Goal: Task Accomplishment & Management: Use online tool/utility

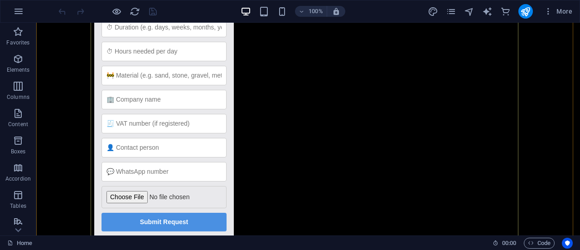
scroll to position [180, 0]
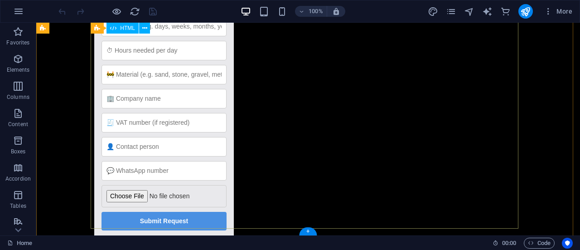
click at [290, 112] on div "Quote Request Quote Request 📅 Project Start Date Submit Request Select Equipmen…" at bounding box center [308, 82] width 428 height 343
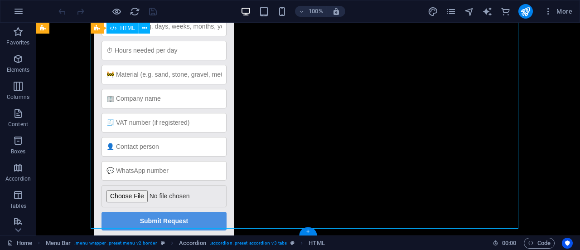
click at [290, 112] on div "Quote Request Quote Request 📅 Project Start Date Submit Request Select Equipmen…" at bounding box center [308, 82] width 428 height 343
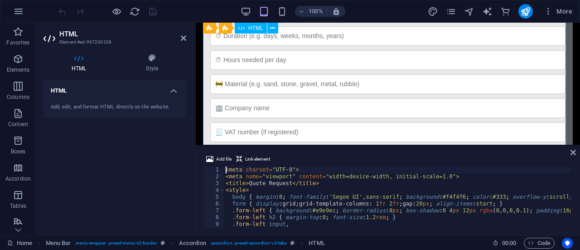
scroll to position [171, 0]
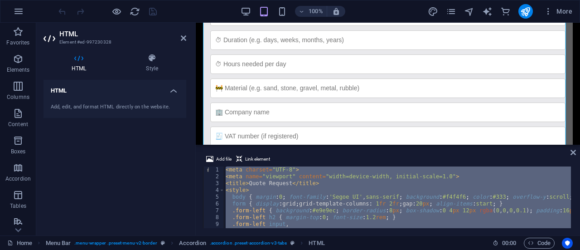
click at [265, 175] on div "< meta charset = "UTF-8" > < meta name = "viewport" content = "width=device-wid…" at bounding box center [397, 197] width 347 height 62
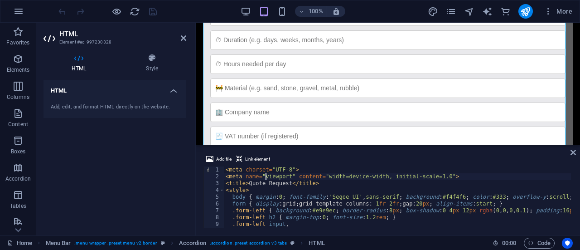
type textarea "</script>"
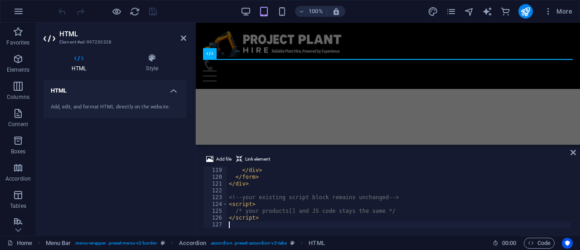
scroll to position [802, 0]
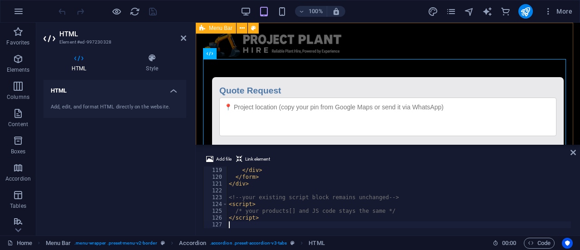
click at [421, 44] on div "Home About Service Contact Quote Request Quote Request 📅 Project Start Date Sub…" at bounding box center [388, 255] width 385 height 464
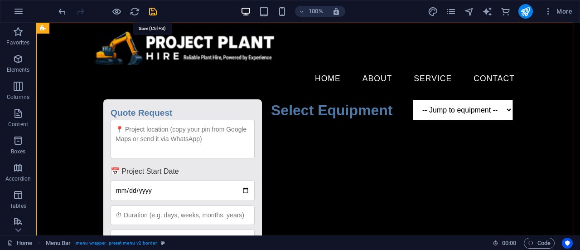
click at [153, 8] on icon "save" at bounding box center [153, 11] width 10 height 10
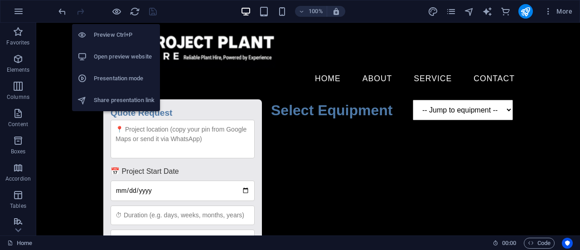
click at [116, 54] on h6 "Open preview website" at bounding box center [124, 56] width 61 height 11
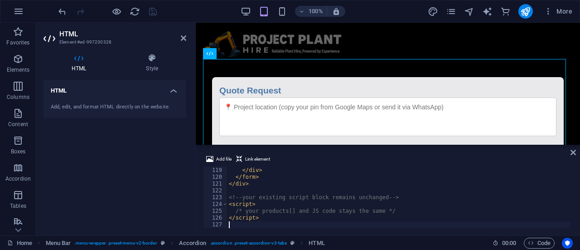
type textarea "</script>"
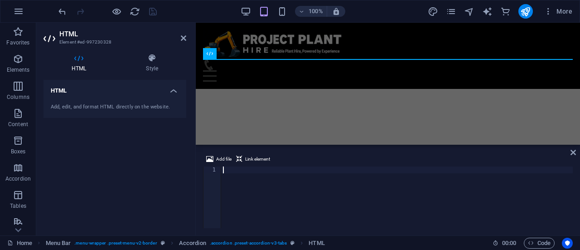
scroll to position [2312, 0]
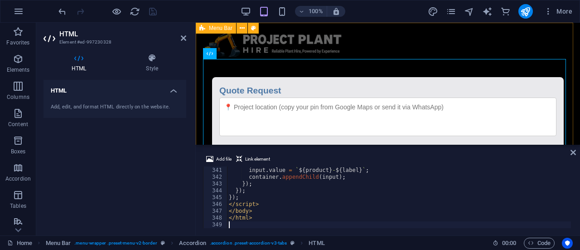
click at [410, 41] on div "Home About Service Contact Quote Request Quote Request 📅 Project Start Date Sub…" at bounding box center [388, 255] width 385 height 464
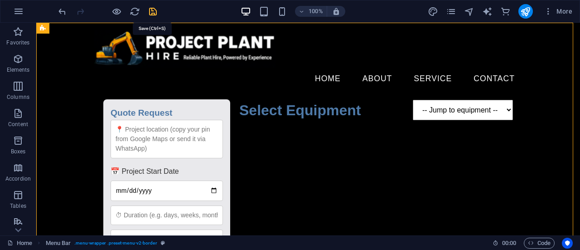
click at [153, 7] on icon "save" at bounding box center [153, 11] width 10 height 10
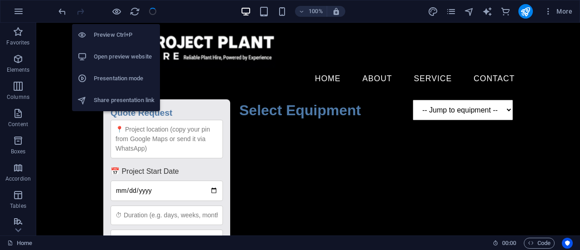
click at [122, 53] on h6 "Open preview website" at bounding box center [124, 56] width 61 height 11
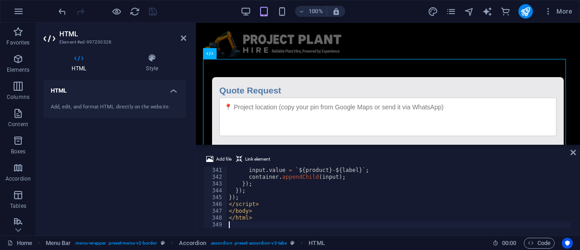
drag, startPoint x: 270, startPoint y: 201, endPoint x: 271, endPoint y: 196, distance: 5.0
type textarea "</html>"
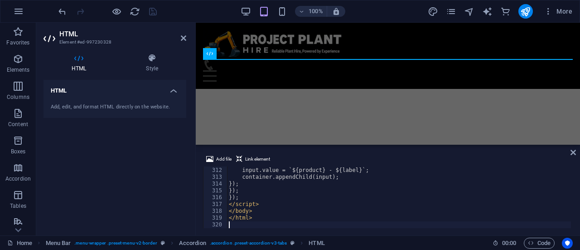
scroll to position [2115, 0]
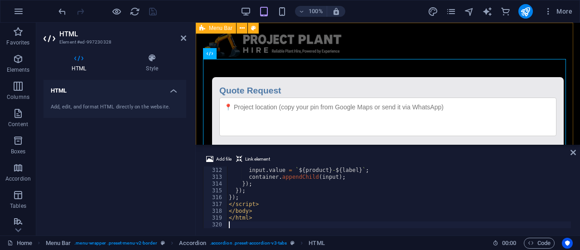
click at [380, 45] on div "Home About Service Contact Quote Request Quote Request 📅 Project Start Date Sub…" at bounding box center [388, 255] width 385 height 464
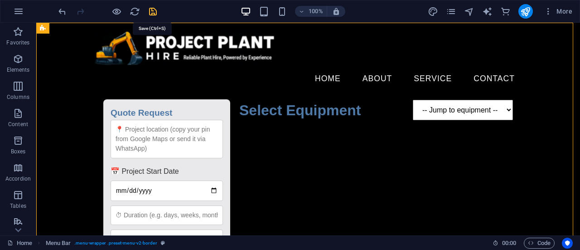
click at [153, 11] on icon "save" at bounding box center [153, 11] width 10 height 10
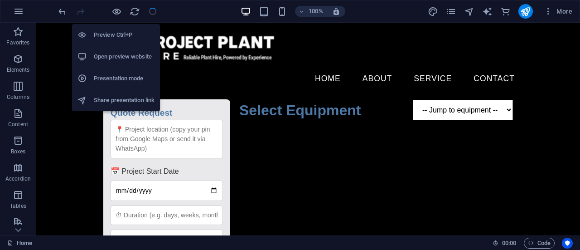
click at [123, 55] on h6 "Open preview website" at bounding box center [124, 56] width 61 height 11
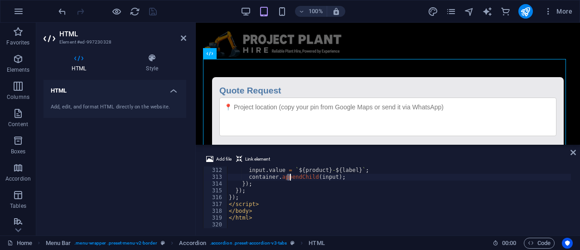
click at [289, 175] on div "input . name = 'selected_equipment[]' ; input . value = ` ${ product } - ${ lab…" at bounding box center [487, 196] width 520 height 73
type textarea "</html>"
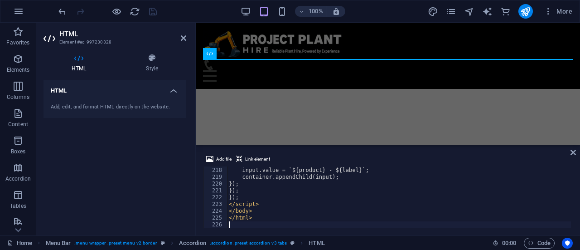
scroll to position [1475, 0]
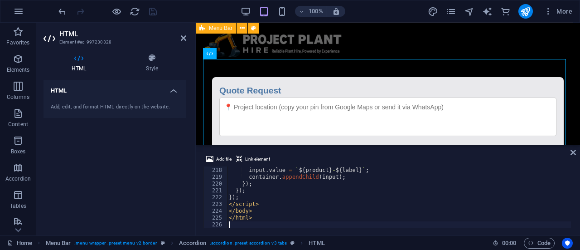
click at [399, 35] on div "Home About Service Contact Quote Request Quote Request 📅 Project Start Date Sub…" at bounding box center [388, 255] width 385 height 464
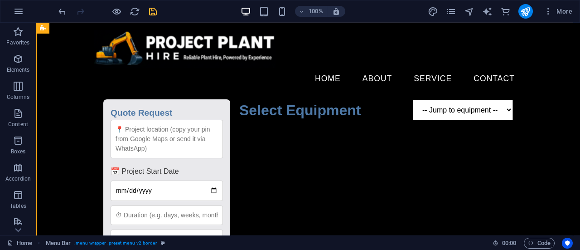
click at [156, 11] on icon "save" at bounding box center [153, 11] width 10 height 10
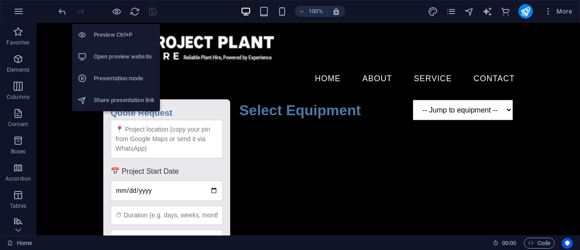
click at [116, 58] on h6 "Open preview website" at bounding box center [124, 56] width 61 height 11
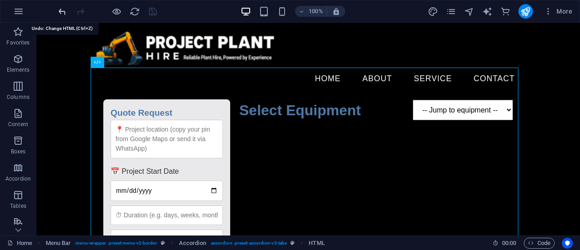
click at [60, 8] on icon "undo" at bounding box center [62, 11] width 10 height 10
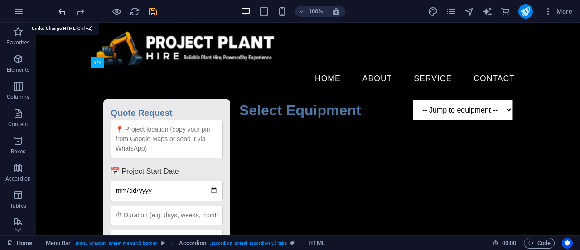
click at [63, 10] on icon "undo" at bounding box center [62, 11] width 10 height 10
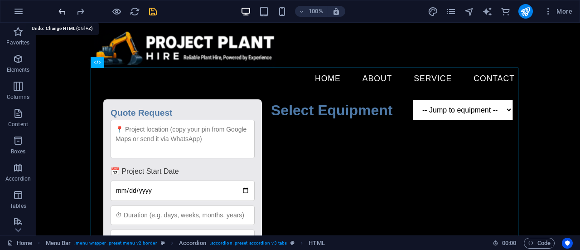
click at [60, 8] on icon "undo" at bounding box center [62, 11] width 10 height 10
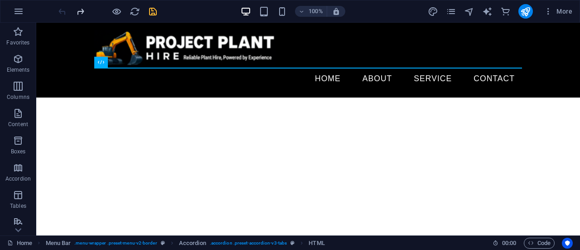
click at [78, 10] on icon "redo" at bounding box center [80, 11] width 10 height 10
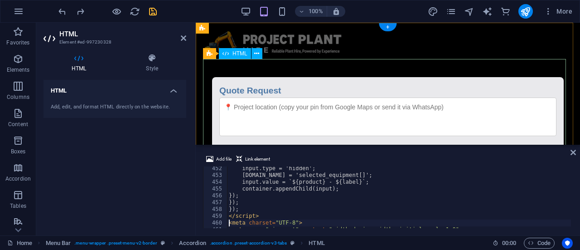
scroll to position [3069, 0]
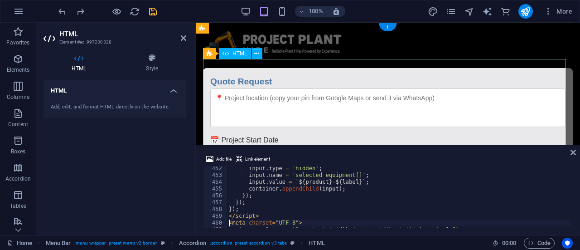
type textarea "</script>"
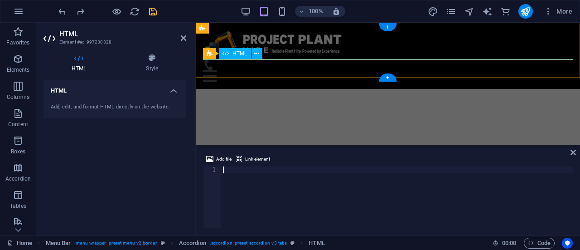
scroll to position [3067, 0]
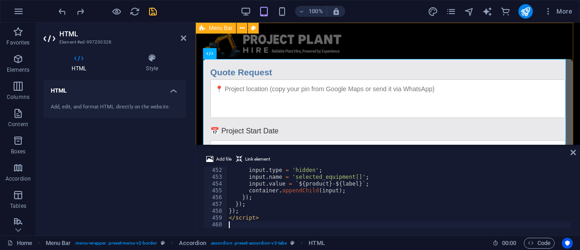
click at [368, 34] on div "Home About Service Contact Quote Request Quote Request 📅 Project Start Date Sub…" at bounding box center [388, 246] width 385 height 446
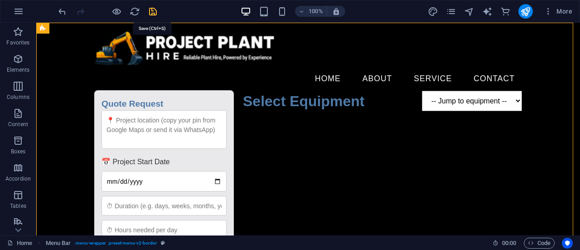
click at [150, 11] on icon "save" at bounding box center [153, 11] width 10 height 10
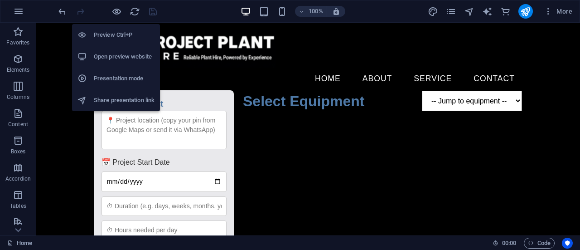
click at [120, 55] on h6 "Open preview website" at bounding box center [124, 56] width 61 height 11
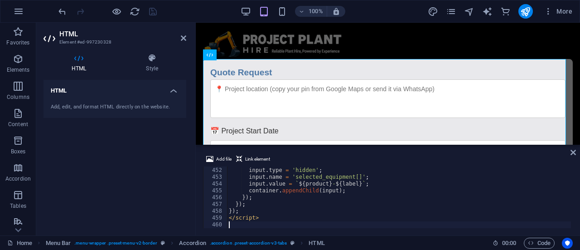
drag, startPoint x: 308, startPoint y: 197, endPoint x: 309, endPoint y: 191, distance: 6.0
type textarea "</script>"
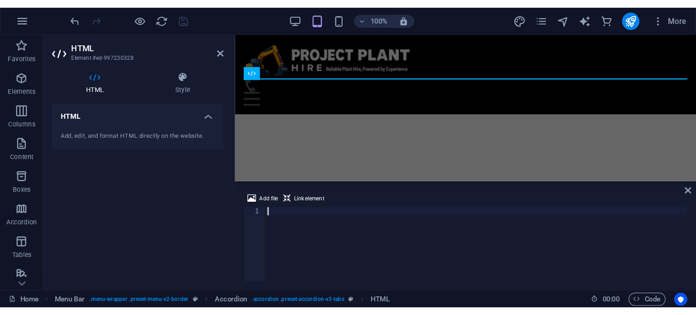
scroll to position [3203, 0]
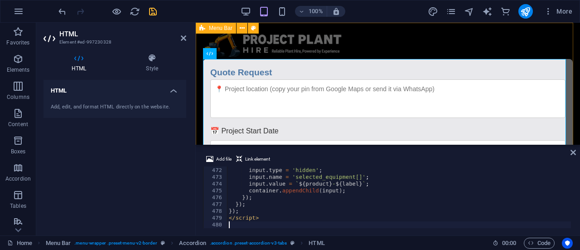
click at [452, 46] on div "Home About Service Contact Quote Request Quote Request 📅 Project Start Date Sub…" at bounding box center [388, 246] width 385 height 446
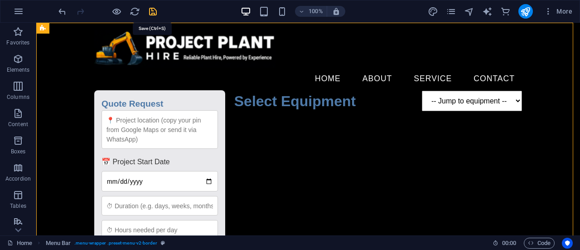
click at [150, 9] on icon "save" at bounding box center [153, 11] width 10 height 10
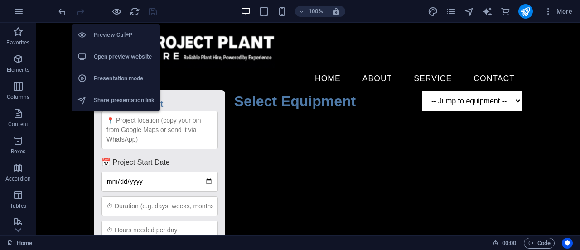
click at [112, 50] on li "Open preview website" at bounding box center [116, 57] width 88 height 22
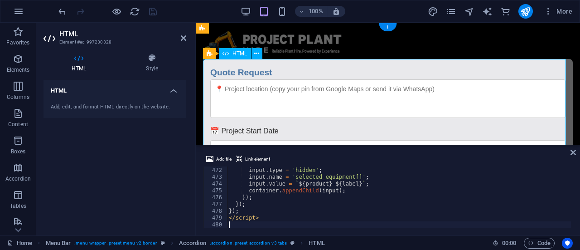
type textarea "</script>"
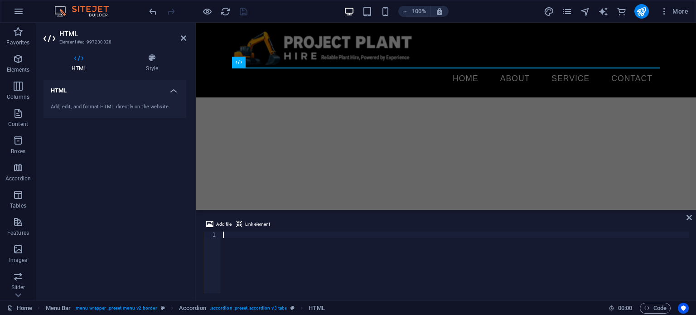
scroll to position [3093, 0]
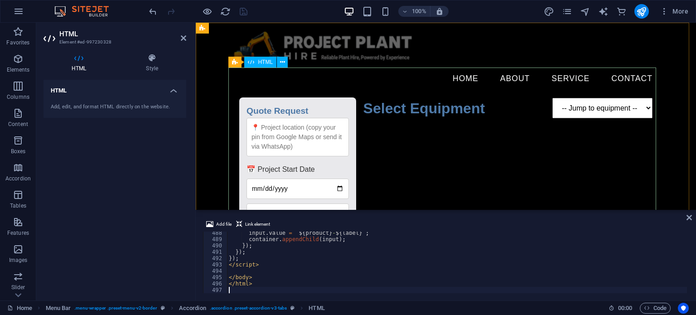
click at [496, 90] on div "Quote Request Quote Request 📅 Project Start Date Submit Request Select Equipmen…" at bounding box center [446, 269] width 428 height 358
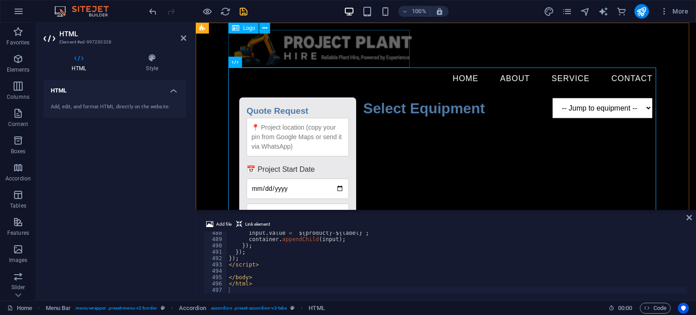
click at [389, 61] on div at bounding box center [446, 49] width 428 height 38
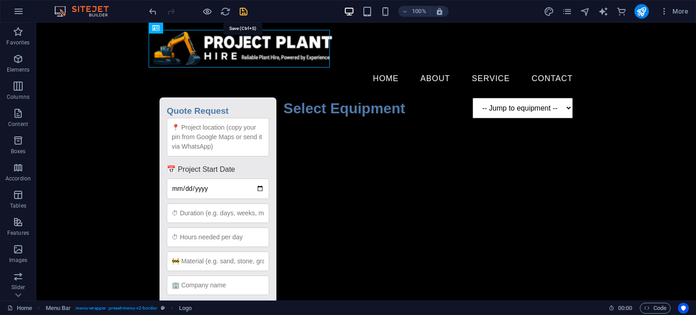
click at [240, 11] on icon "save" at bounding box center [244, 11] width 10 height 10
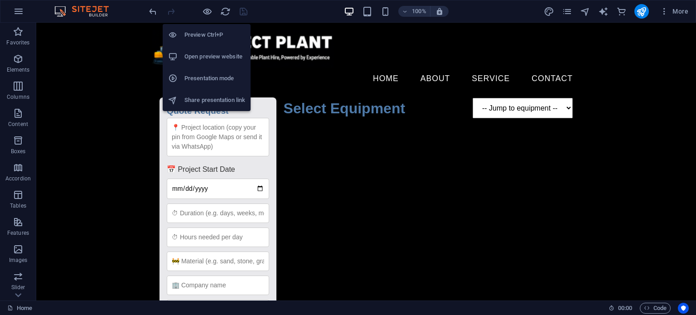
click at [212, 55] on h6 "Open preview website" at bounding box center [215, 56] width 61 height 11
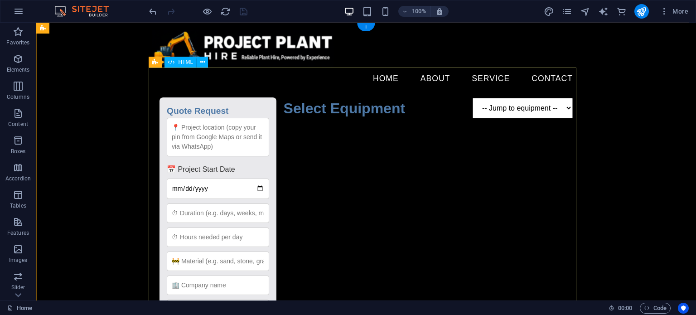
click at [325, 124] on div "Quote Request Quote Request 📅 Project Start Date Submit Request Select Equipmen…" at bounding box center [366, 269] width 428 height 358
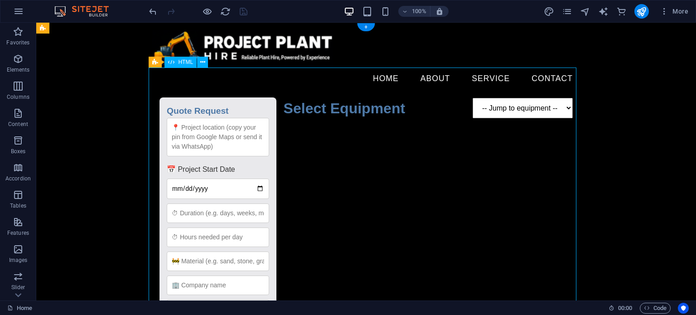
click at [326, 123] on div "Quote Request Quote Request 📅 Project Start Date Submit Request Select Equipmen…" at bounding box center [366, 269] width 428 height 358
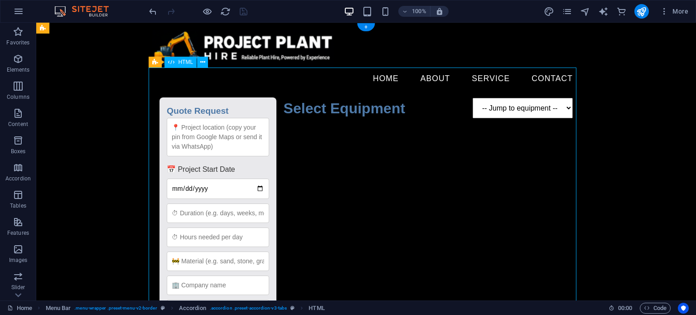
click at [331, 126] on div "Quote Request Quote Request 📅 Project Start Date Submit Request Select Equipmen…" at bounding box center [366, 269] width 428 height 358
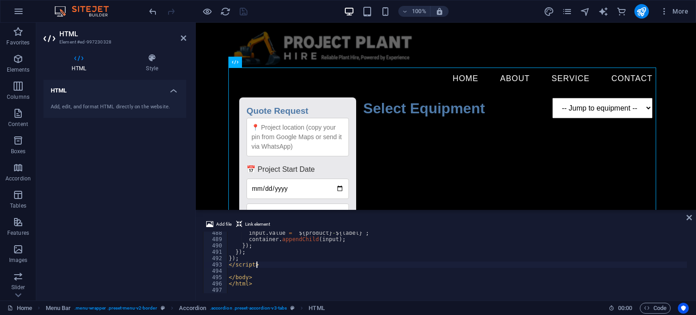
click at [354, 249] on div "input . value = ` ${ product } - ${ label } ` ; container . appendChild ( input…" at bounding box center [647, 266] width 841 height 73
type textarea "</html>"
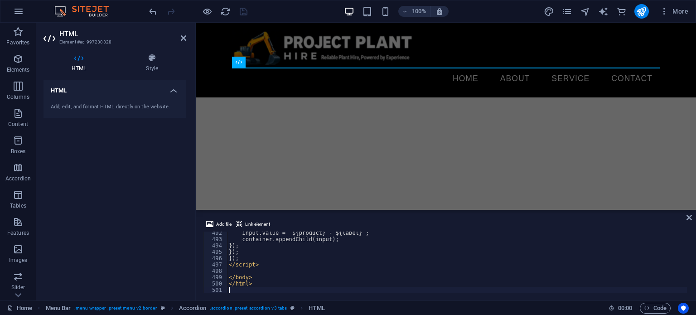
scroll to position [3119, 0]
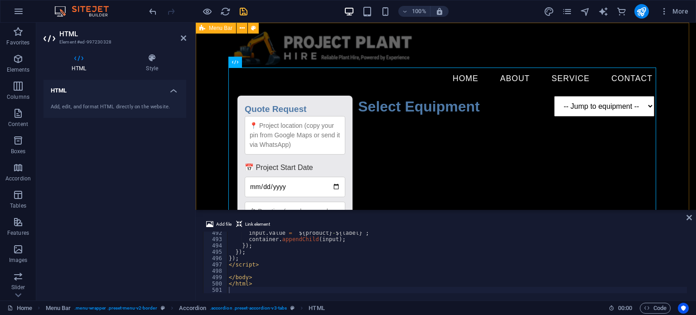
click at [210, 144] on div "Home About Service Contact Quote Request Quote Request 📅 Project Start Date Sub…" at bounding box center [446, 237] width 501 height 429
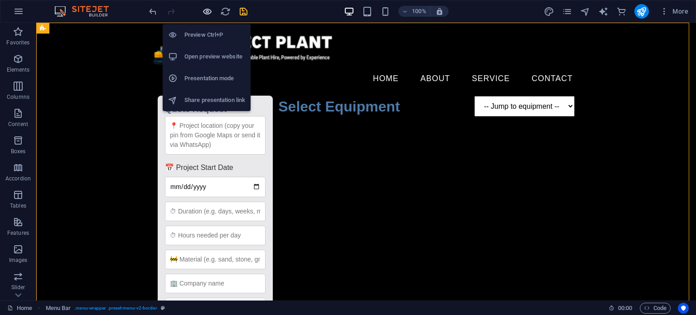
click at [207, 10] on icon "button" at bounding box center [207, 11] width 10 height 10
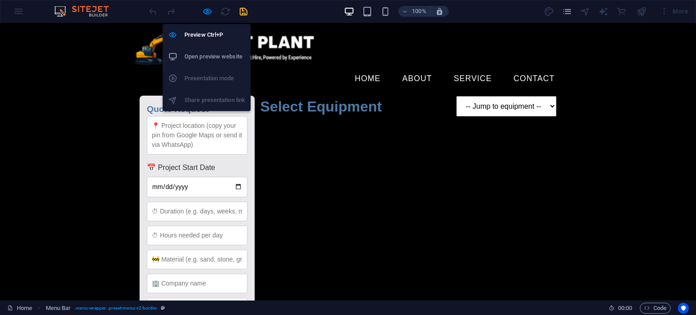
click at [198, 53] on h6 "Open preview website" at bounding box center [215, 56] width 61 height 11
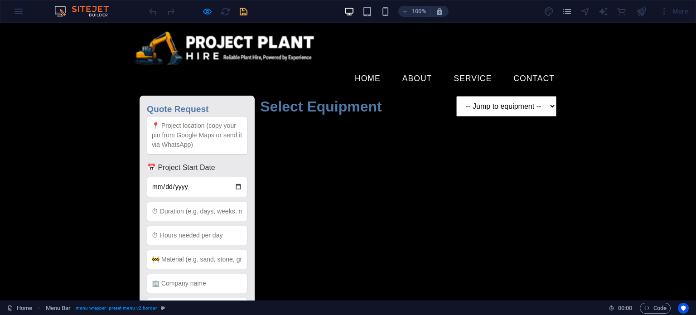
click at [300, 127] on form "Quote Request 📅 Project Start Date Submit Request Select Equipment -- Jump to e…" at bounding box center [348, 261] width 428 height 342
click at [467, 137] on form "Quote Request 📅 Project Start Date Submit Request Select Equipment -- Jump to e…" at bounding box center [348, 261] width 428 height 342
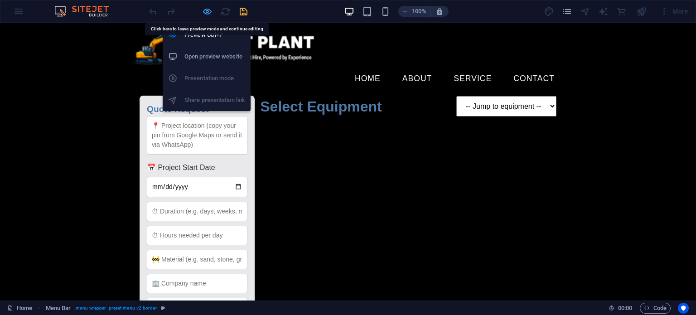
click at [209, 9] on icon "button" at bounding box center [207, 11] width 10 height 10
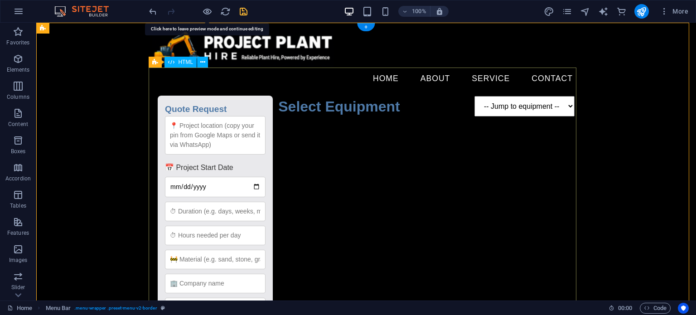
click at [323, 130] on div "Quote Request Quote Request 📅 Project Start Date Submit Request Select Equipmen…" at bounding box center [366, 267] width 428 height 354
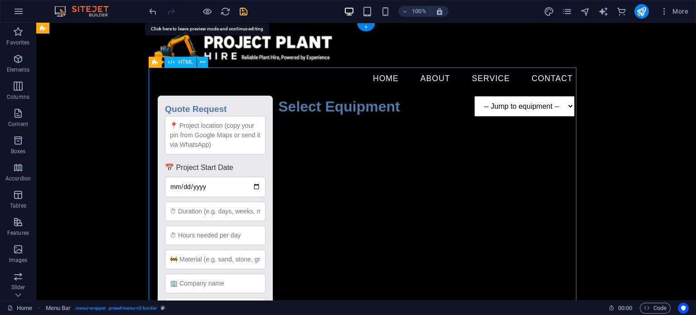
click at [323, 130] on div "Quote Request Quote Request 📅 Project Start Date Submit Request Select Equipmen…" at bounding box center [366, 267] width 428 height 354
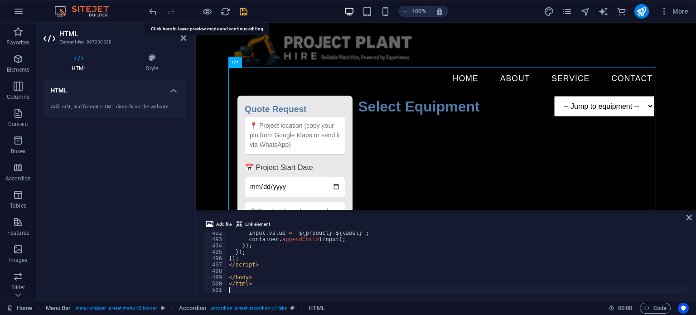
click at [311, 249] on div "input . value = ` ${ product } - ${ label } ` ; container . appendChild ( input…" at bounding box center [647, 266] width 841 height 73
type textarea "</html>"
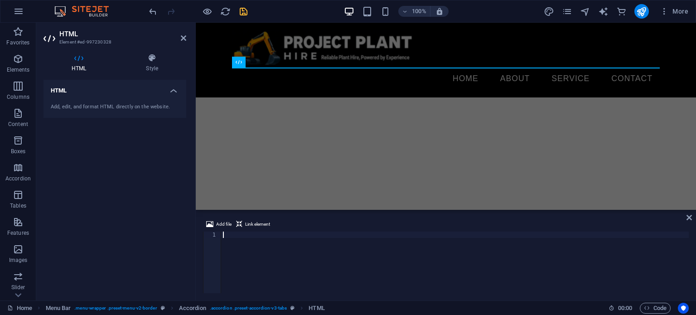
scroll to position [3125, 0]
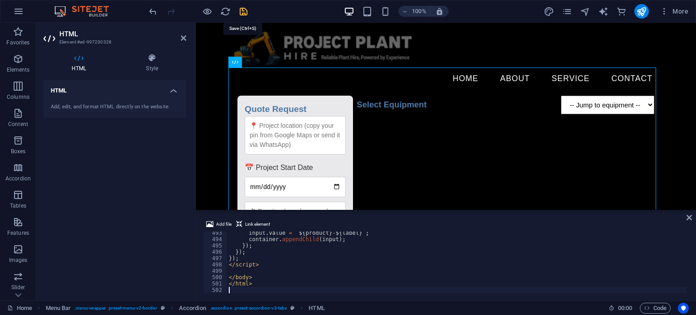
click at [243, 12] on icon "save" at bounding box center [244, 11] width 10 height 10
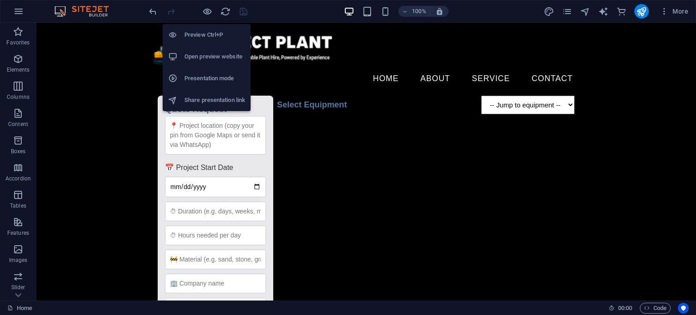
click at [207, 57] on h6 "Open preview website" at bounding box center [215, 56] width 61 height 11
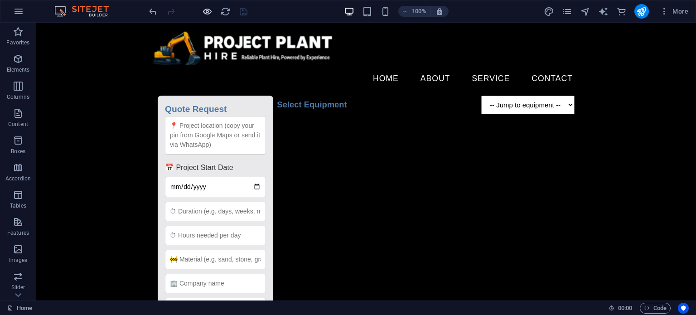
click at [210, 12] on icon "button" at bounding box center [207, 11] width 10 height 10
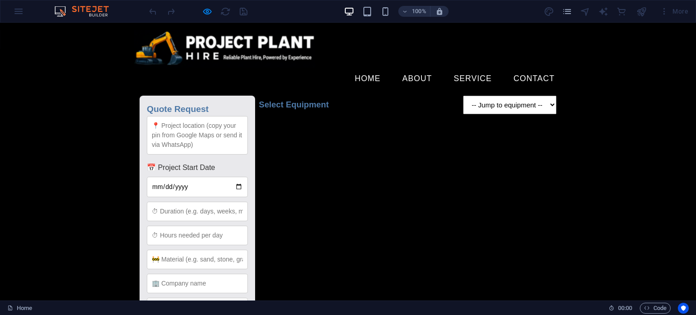
click at [294, 131] on form "Quote Request 📅 Project Start Date Submit Request Select Equipment -- Jump to e…" at bounding box center [348, 261] width 428 height 342
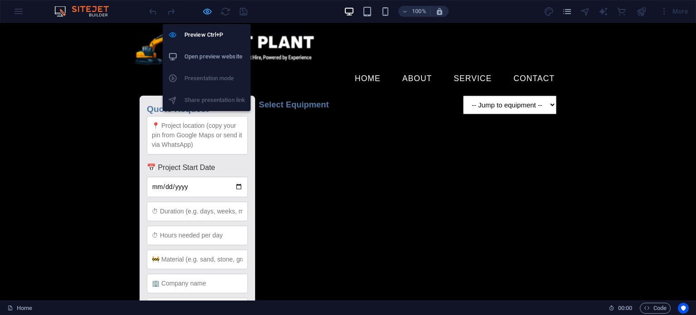
drag, startPoint x: 209, startPoint y: 11, endPoint x: 237, endPoint y: 48, distance: 46.2
click at [209, 11] on icon "button" at bounding box center [207, 11] width 10 height 10
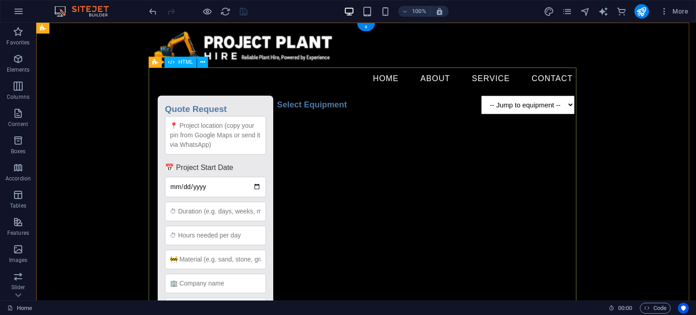
click at [385, 153] on div "Quote Request Quote Request 📅 Project Start Date Submit Request Select Equipmen…" at bounding box center [366, 267] width 428 height 354
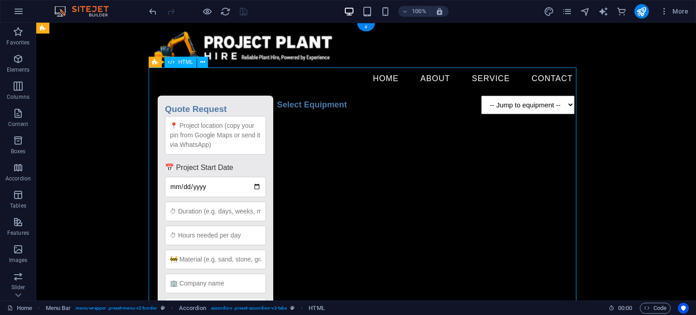
click at [384, 152] on div "Quote Request Quote Request 📅 Project Start Date Submit Request Select Equipmen…" at bounding box center [366, 267] width 428 height 354
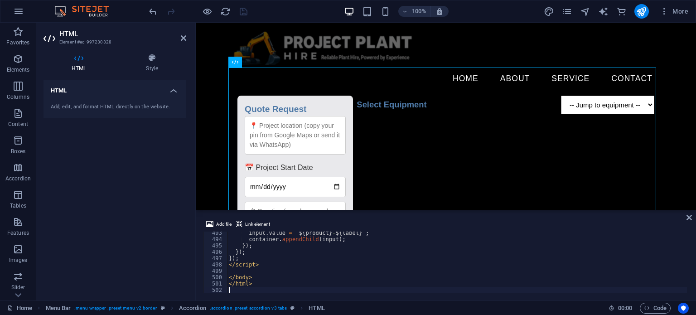
click at [332, 225] on div "Add file Link element" at bounding box center [446, 225] width 486 height 13
click at [332, 232] on div "input . value = ` ${ product } - ${ label } ` ; container . appendChild ( input…" at bounding box center [647, 268] width 841 height 73
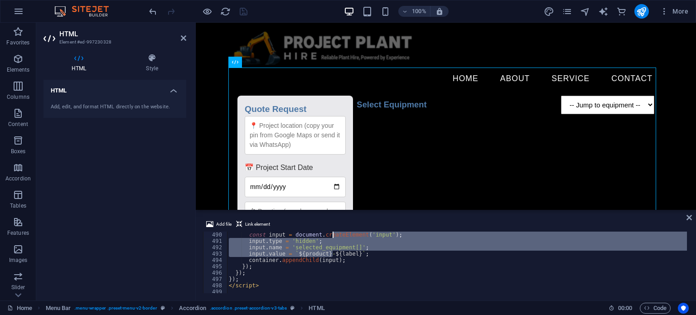
type textarea "</html>"
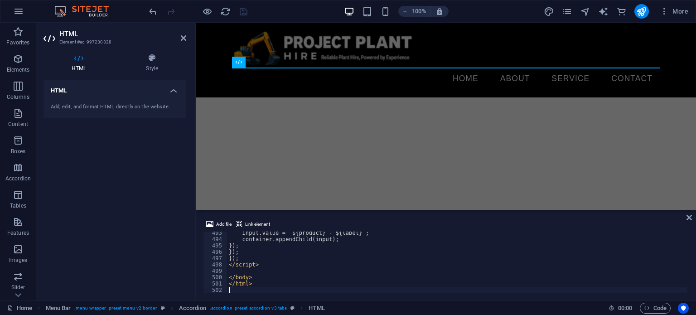
scroll to position [3125, 0]
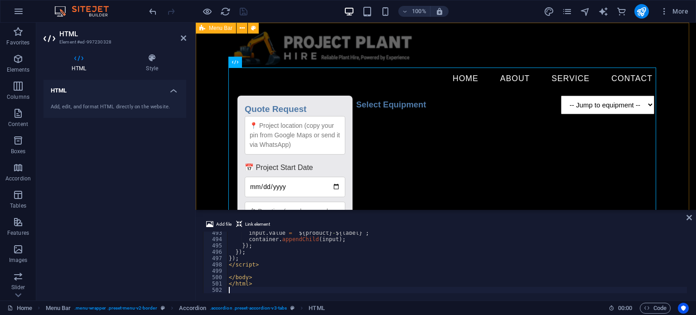
click at [462, 28] on div "Home About Service Contact Quote Request Quote Request 📅 Project Start Date Sub…" at bounding box center [446, 237] width 501 height 429
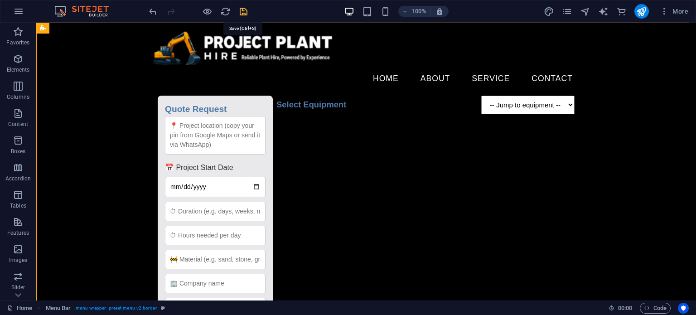
click at [247, 11] on icon "save" at bounding box center [244, 11] width 10 height 10
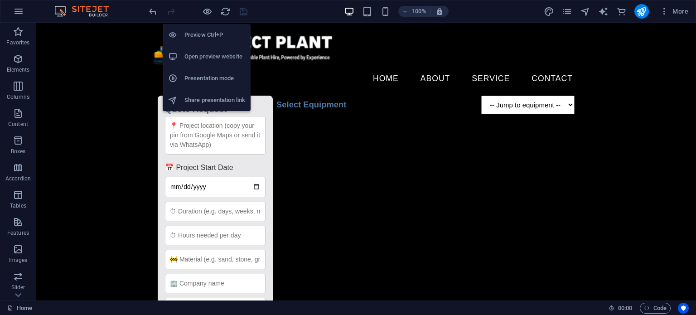
click at [210, 56] on h6 "Open preview website" at bounding box center [215, 56] width 61 height 11
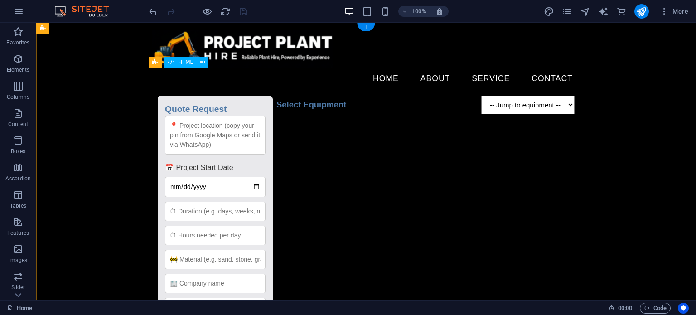
click at [308, 101] on div "Quote Request Quote Request 📅 Project Start Date Submit Request Select Equipmen…" at bounding box center [366, 267] width 428 height 354
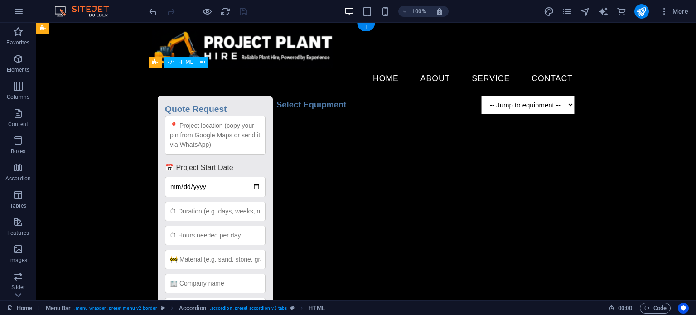
click at [308, 101] on div "Quote Request Quote Request 📅 Project Start Date Submit Request Select Equipmen…" at bounding box center [366, 267] width 428 height 354
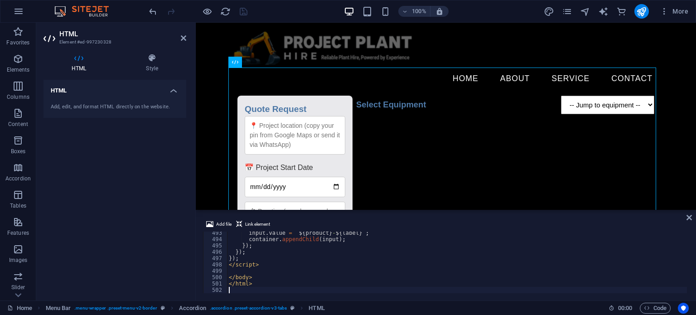
click at [386, 249] on div "input . value = ` ${ product } - ${ label } ` ; container . appendChild ( input…" at bounding box center [647, 266] width 841 height 73
type textarea "</html>"
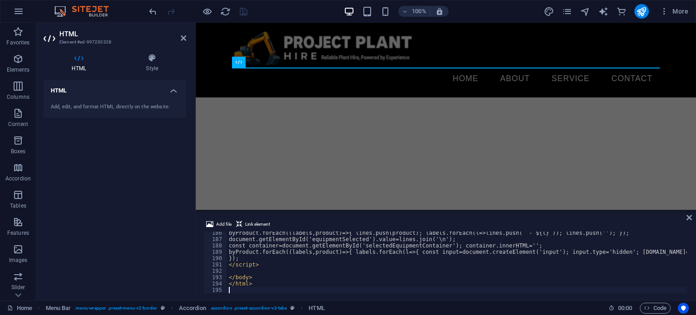
scroll to position [1176, 0]
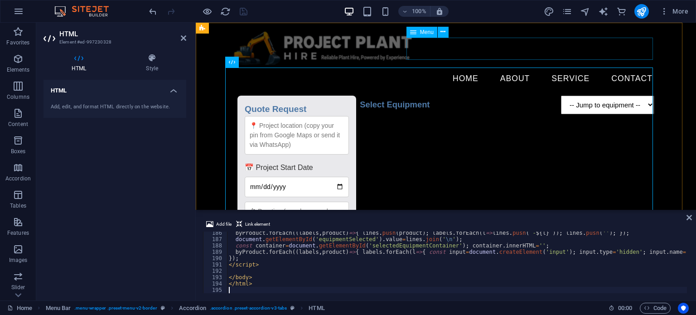
click at [423, 68] on nav "Home About Service Contact" at bounding box center [446, 79] width 428 height 23
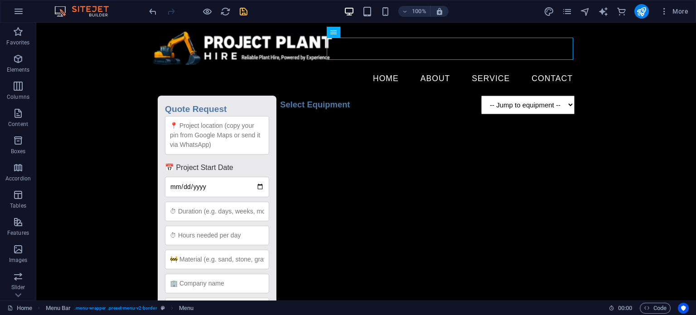
click at [240, 11] on icon "save" at bounding box center [244, 11] width 10 height 10
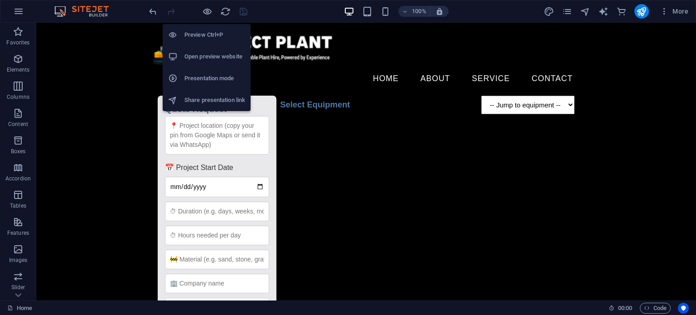
click at [207, 51] on h6 "Open preview website" at bounding box center [215, 56] width 61 height 11
click at [209, 9] on icon "button" at bounding box center [207, 11] width 10 height 10
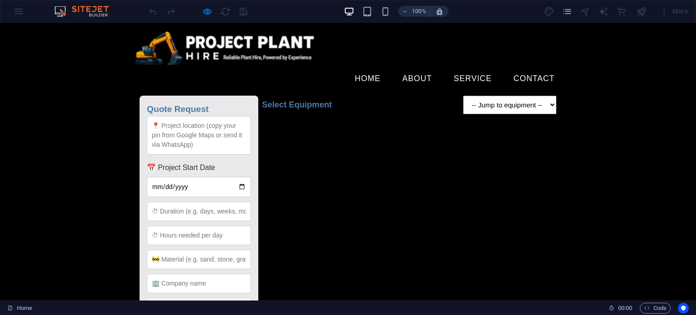
click at [401, 159] on form "Quote Request 📅 Project Start Date Submit Request Select Equipment -- Jump to e…" at bounding box center [348, 261] width 428 height 342
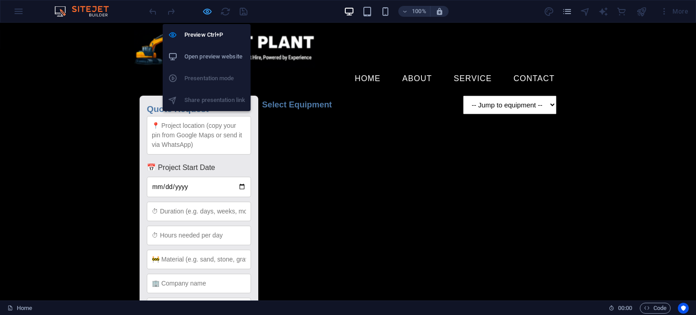
click at [211, 11] on icon "button" at bounding box center [207, 11] width 10 height 10
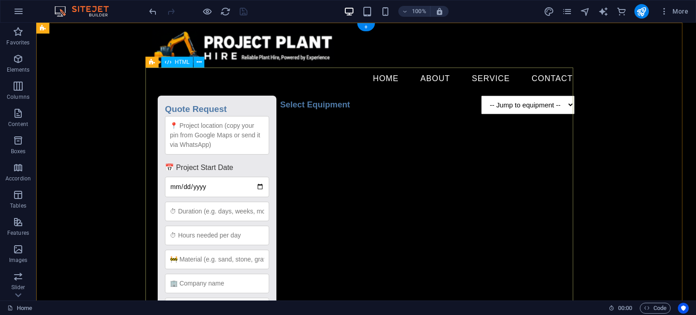
click at [364, 170] on div "Quote Request Quote Request 📅 Project Start Date Submit Request Select Equipmen…" at bounding box center [366, 267] width 428 height 354
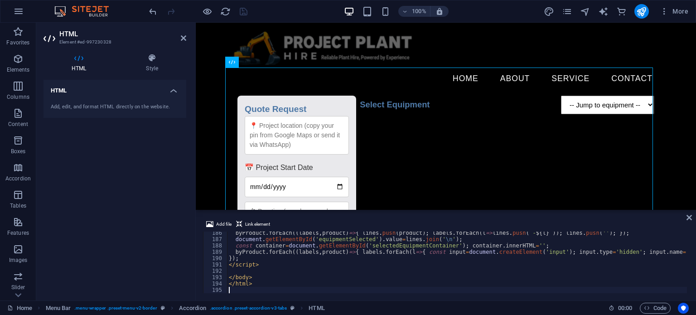
click at [334, 249] on div "byProduct . forEach (( labels , product ) => { lines . push ( product ) ; label…" at bounding box center [647, 266] width 841 height 73
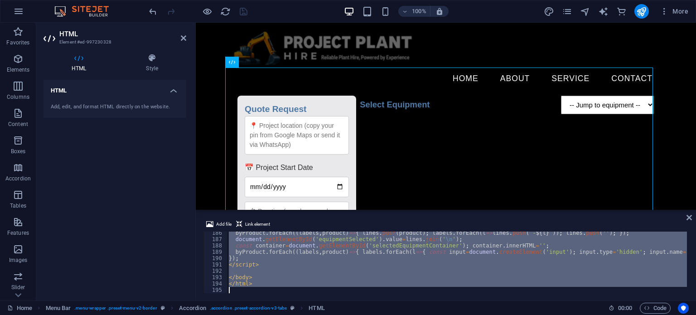
type textarea "</html>"
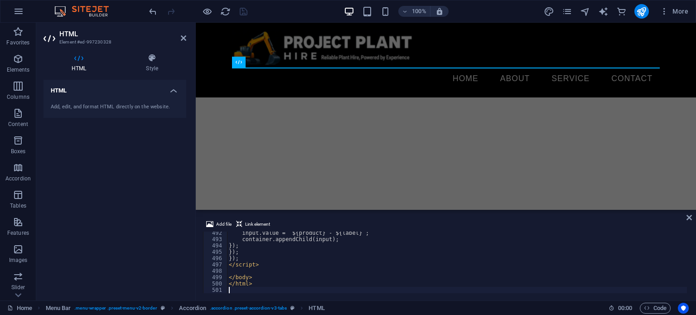
scroll to position [3119, 0]
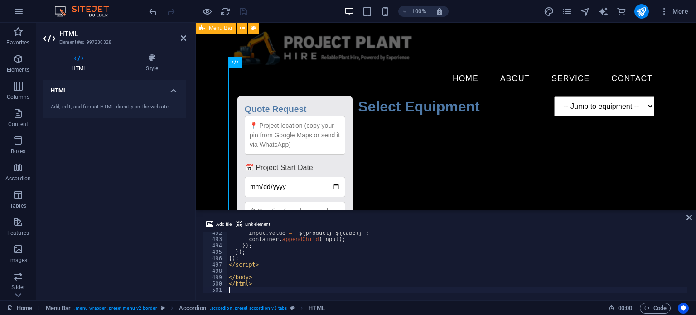
click at [482, 62] on div "Home About Service Contact Quote Request Quote Request 📅 Project Start Date Sub…" at bounding box center [446, 237] width 501 height 429
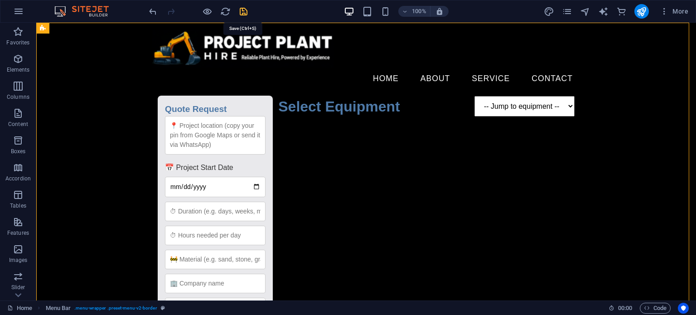
click at [243, 10] on icon "save" at bounding box center [244, 11] width 10 height 10
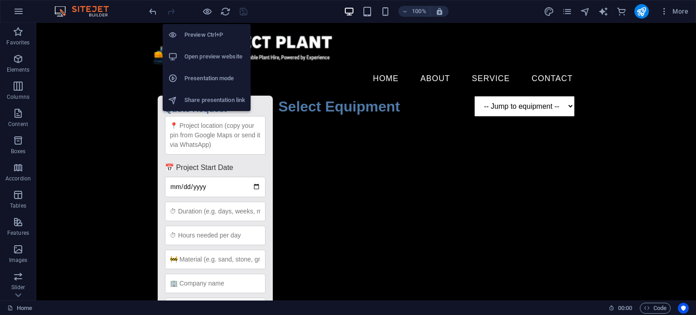
click at [209, 55] on h6 "Open preview website" at bounding box center [215, 56] width 61 height 11
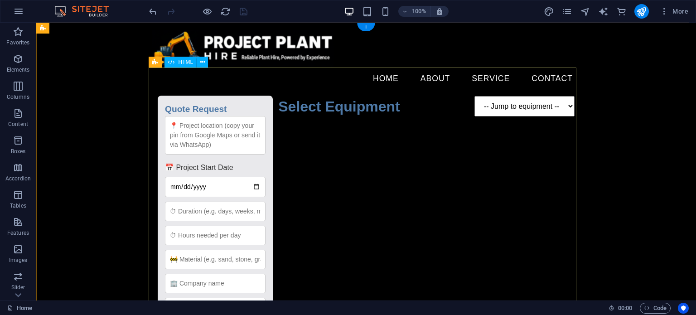
click at [302, 115] on div "Quote Request Quote Request 📅 Project Start Date Submit Request Select Equipmen…" at bounding box center [366, 267] width 428 height 354
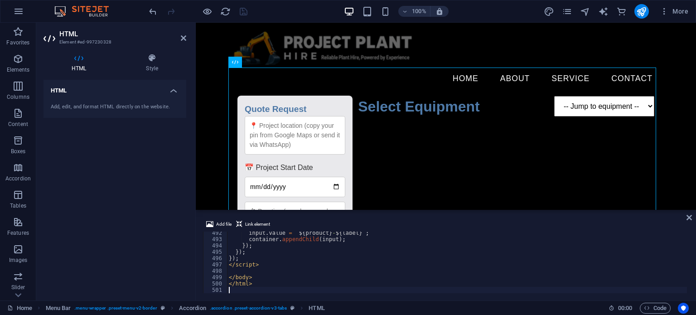
click at [326, 246] on div "input . value = ` ${ product } - ${ label } ` ; container . appendChild ( input…" at bounding box center [647, 266] width 841 height 73
type textarea "</html>"
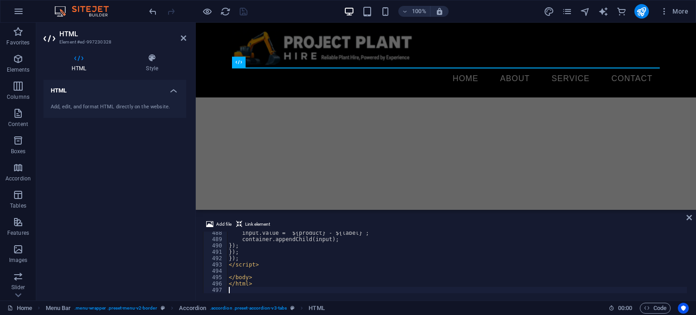
scroll to position [3093, 0]
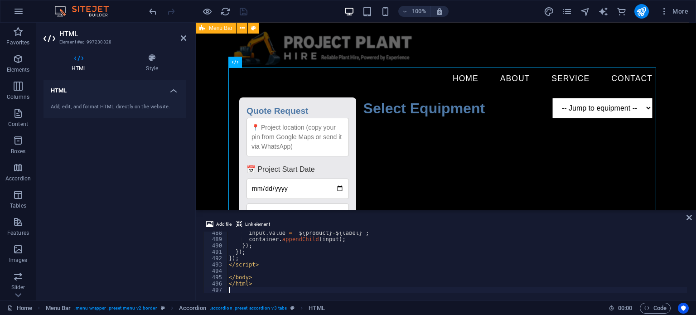
click at [469, 27] on div "Home About Service Contact Quote Request Quote Request 📅 Project Start Date Sub…" at bounding box center [446, 239] width 501 height 433
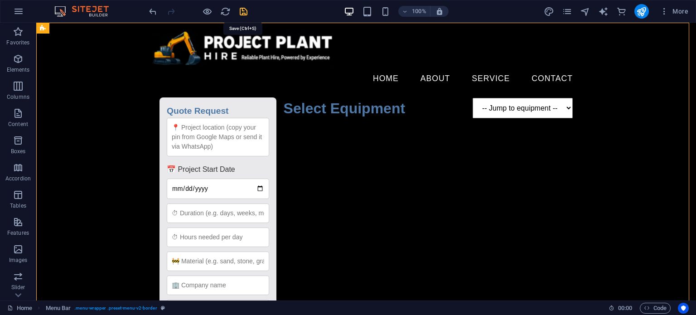
click at [244, 12] on icon "save" at bounding box center [244, 11] width 10 height 10
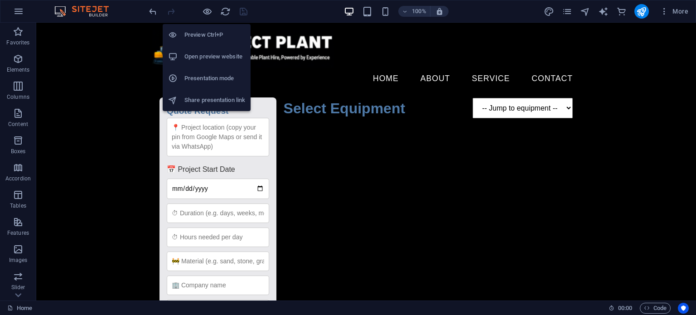
click at [207, 54] on h6 "Open preview website" at bounding box center [215, 56] width 61 height 11
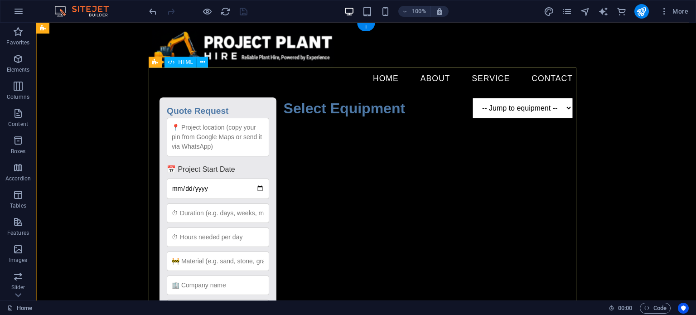
click at [281, 130] on div "Quote Request Quote Request 📅 Project Start Date Submit Request Select Equipmen…" at bounding box center [366, 269] width 428 height 358
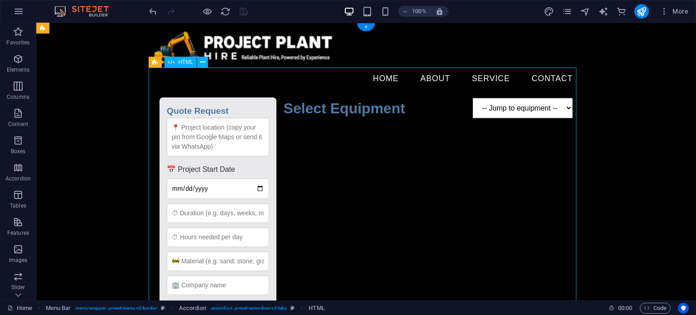
click at [281, 130] on div "Quote Request Quote Request 📅 Project Start Date Submit Request Select Equipmen…" at bounding box center [366, 269] width 428 height 358
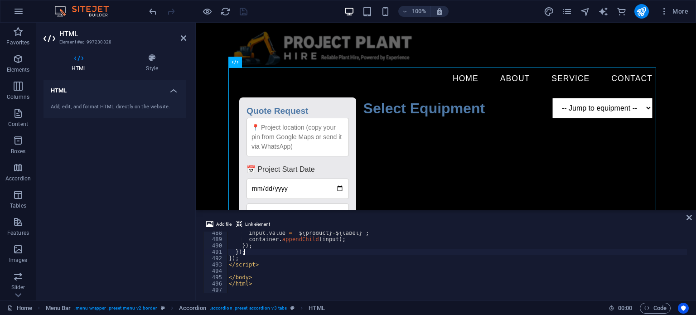
click at [277, 249] on div "input . value = ` ${ product } - ${ label } ` ; container . appendChild ( input…" at bounding box center [647, 266] width 841 height 73
type textarea "</html>"
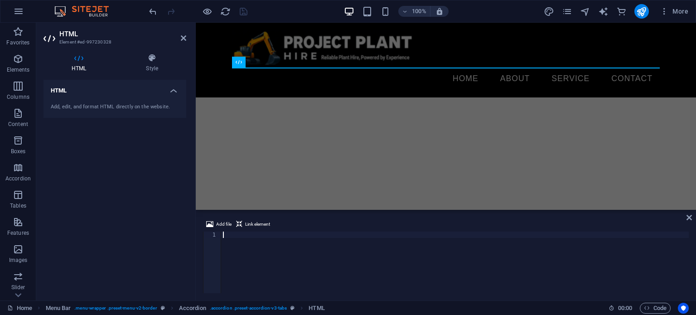
scroll to position [1684, 0]
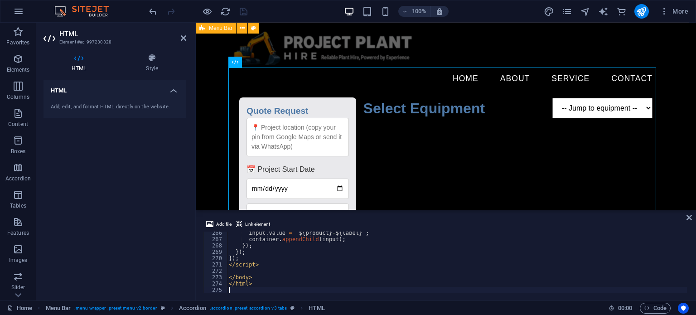
click at [493, 33] on div "Home About Service Contact Quote Request Quote Request 📅 Project Start Date Sub…" at bounding box center [446, 239] width 501 height 433
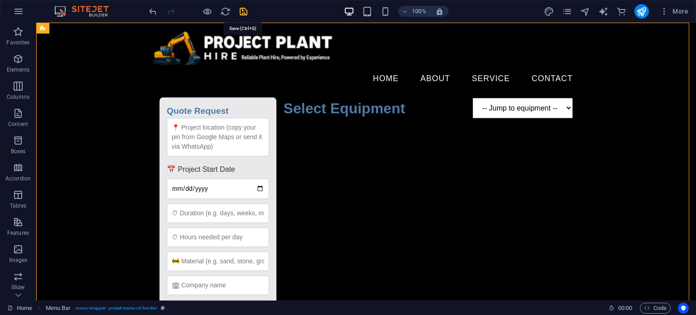
click at [241, 9] on icon "save" at bounding box center [244, 11] width 10 height 10
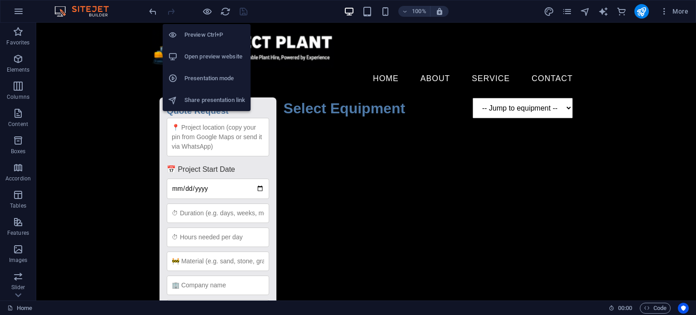
click at [210, 54] on h6 "Open preview website" at bounding box center [215, 56] width 61 height 11
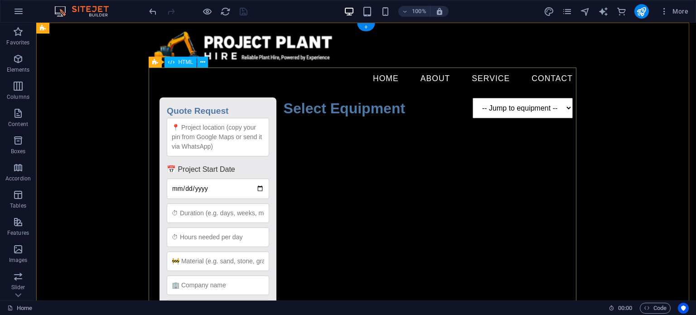
click at [359, 163] on div "Quote Request Quote Request 📅 Project Start Date Submit Request Select Equipmen…" at bounding box center [366, 269] width 428 height 358
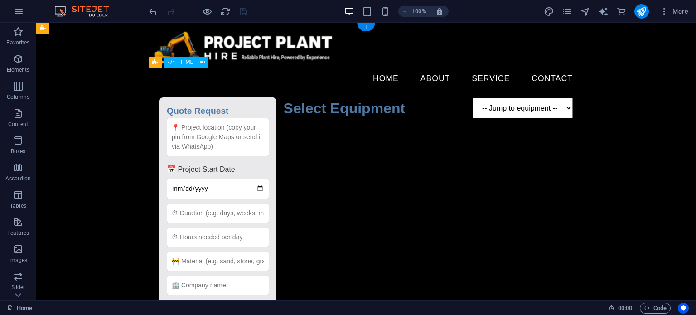
click at [361, 161] on div "Quote Request Quote Request 📅 Project Start Date Submit Request Select Equipmen…" at bounding box center [366, 269] width 428 height 358
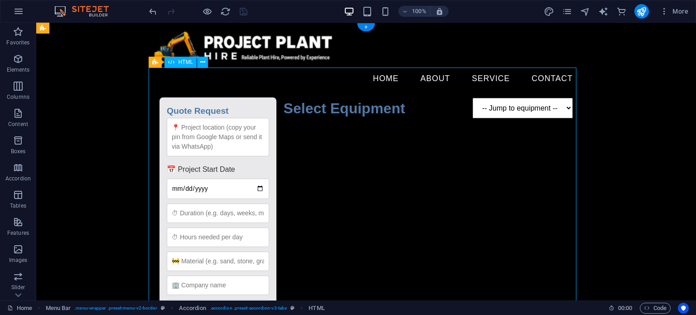
click at [363, 161] on div "Quote Request Quote Request 📅 Project Start Date Submit Request Select Equipmen…" at bounding box center [366, 269] width 428 height 358
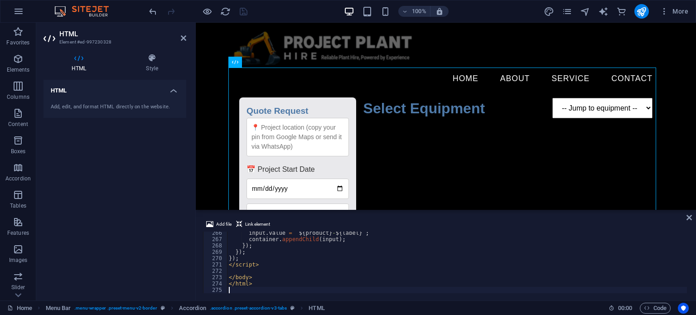
click at [328, 249] on div "input . value = ` ${ product } - ${ label } ` ; container . appendChild ( input…" at bounding box center [647, 266] width 841 height 73
type textarea "</html>"
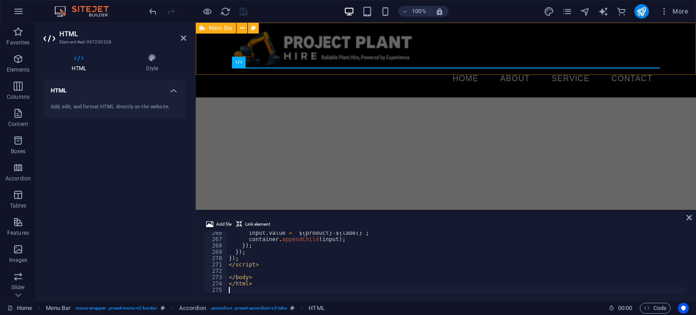
click at [580, 57] on div "Home About Service Contact Menu" at bounding box center [446, 60] width 501 height 75
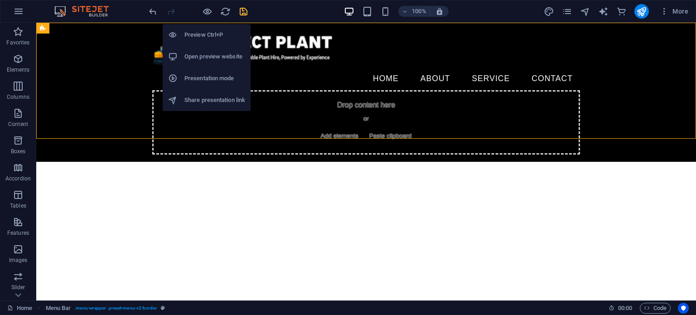
click at [217, 59] on h6 "Open preview website" at bounding box center [215, 56] width 61 height 11
